Goal: Check status

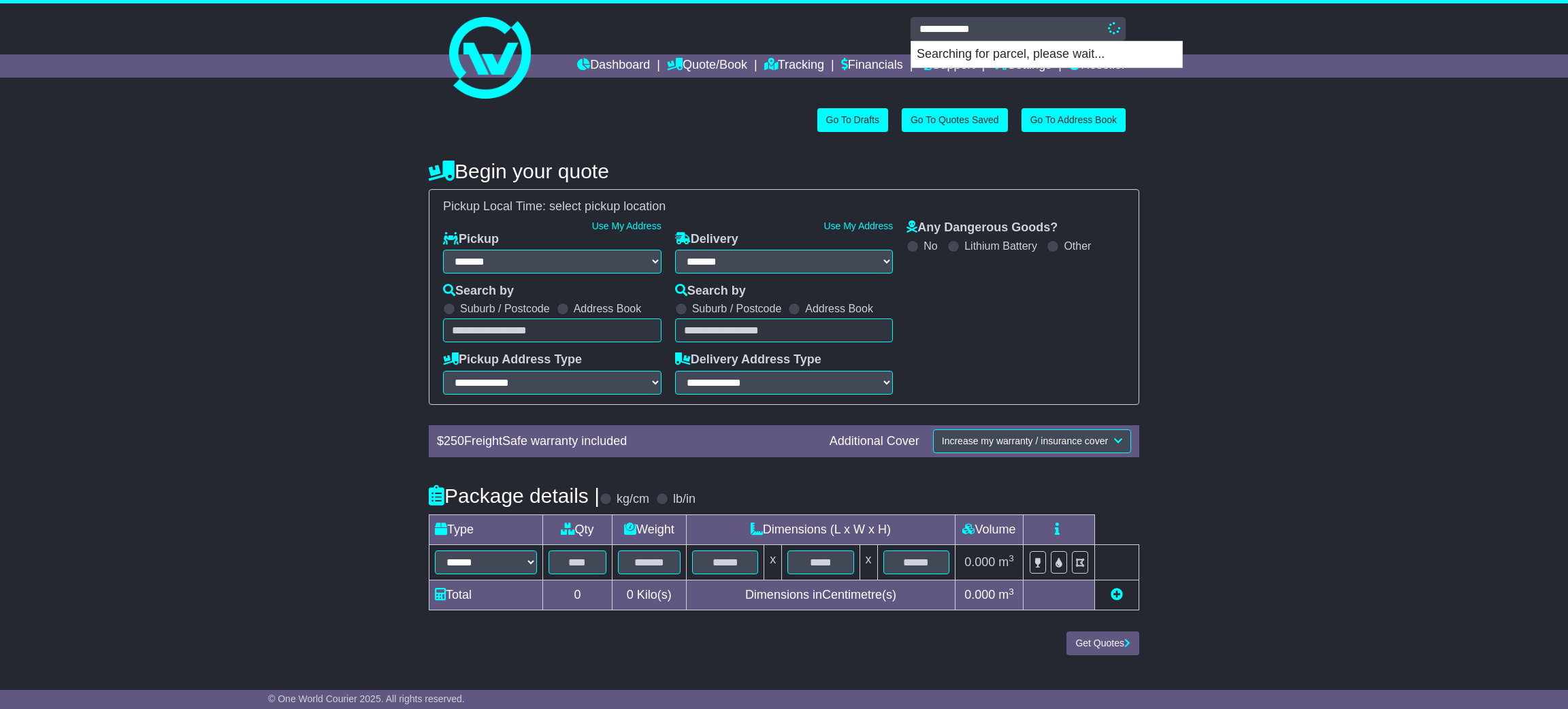
select select "**"
click at [1063, 59] on p "Searching for parcel, please wait..." at bounding box center [1046, 55] width 271 height 26
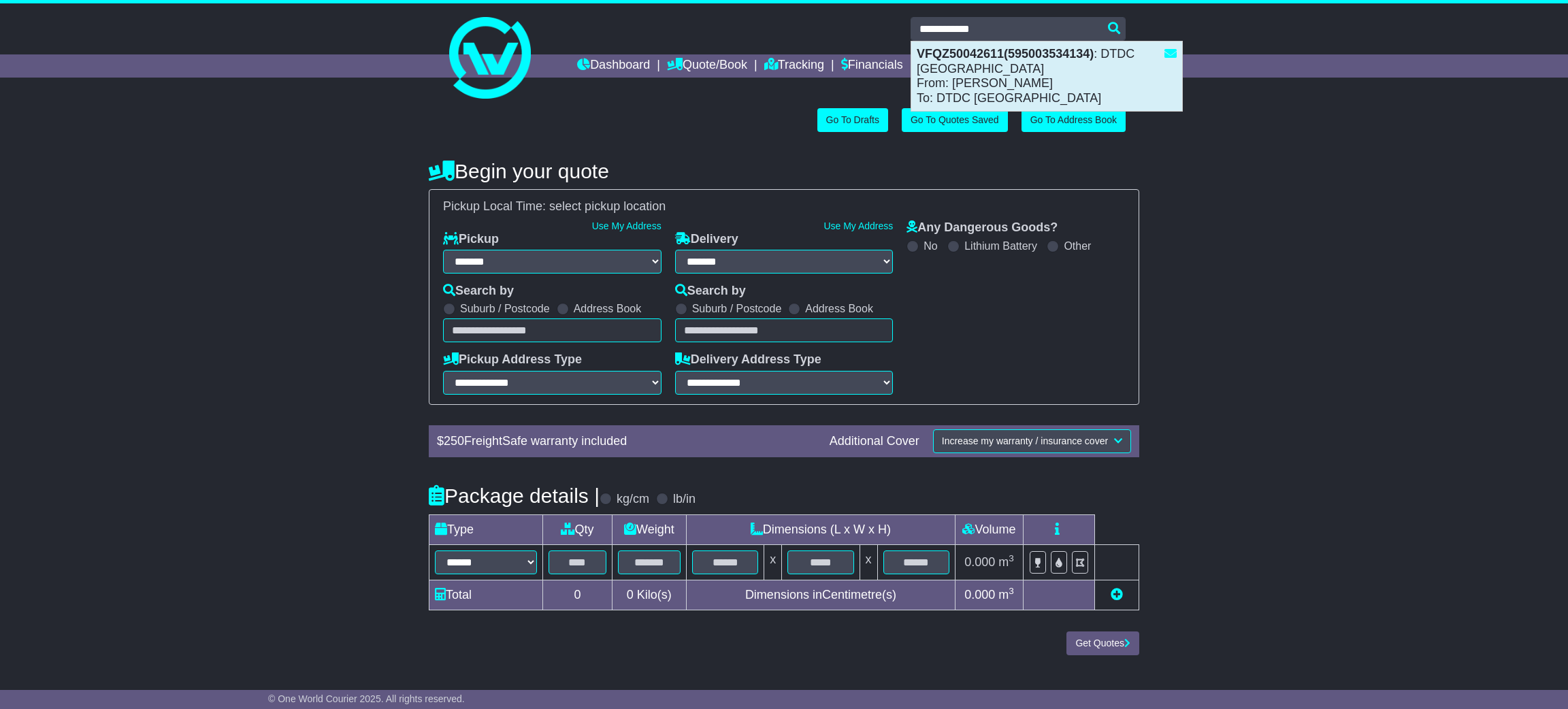
click at [997, 85] on div "VFQZ50042611(595003534134) : DTDC [GEOGRAPHIC_DATA] From: [PERSON_NAME] To: DTD…" at bounding box center [1046, 76] width 271 height 69
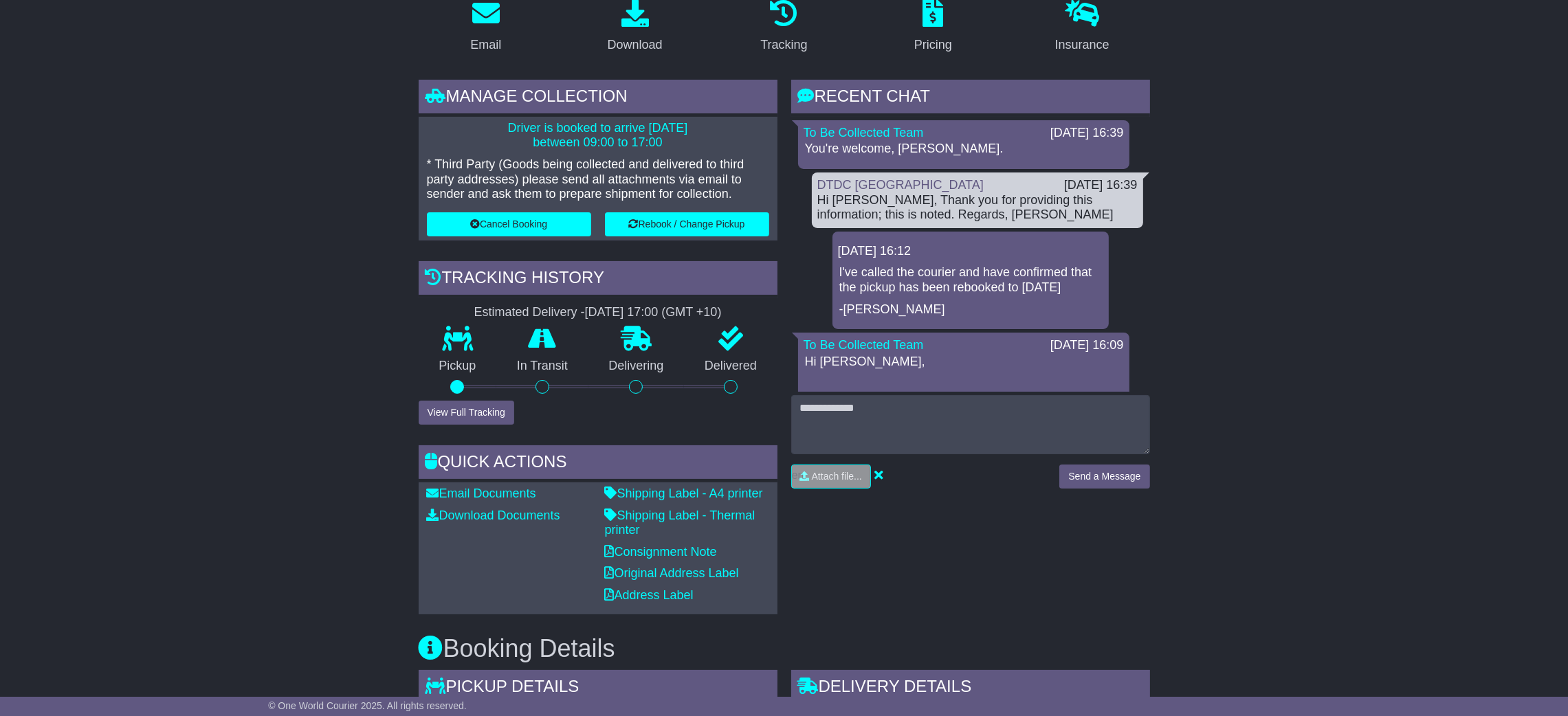
scroll to position [206, 0]
